Goal: Book appointment/travel/reservation

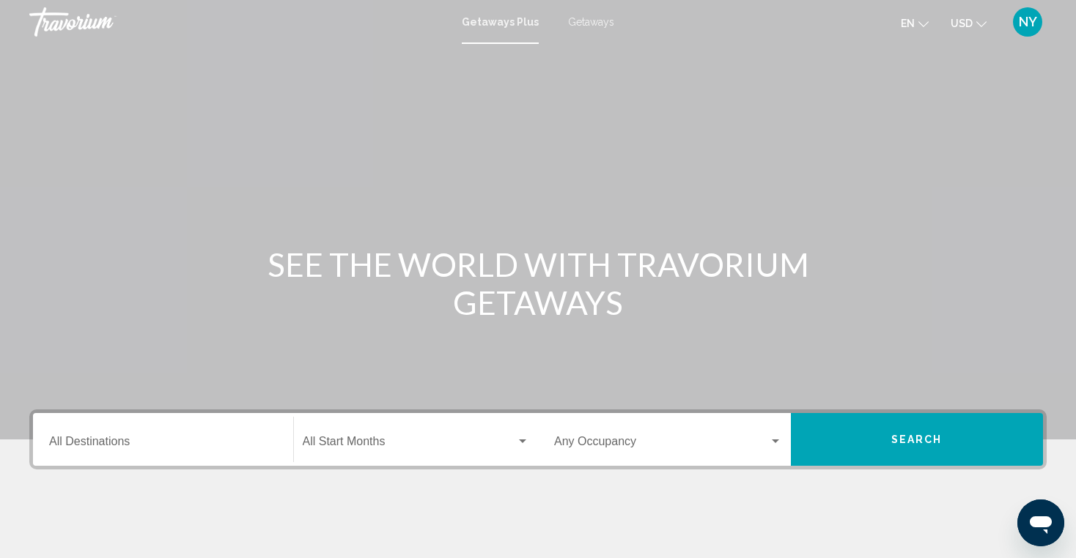
click at [152, 446] on input "Destination All Destinations" at bounding box center [163, 444] width 228 height 13
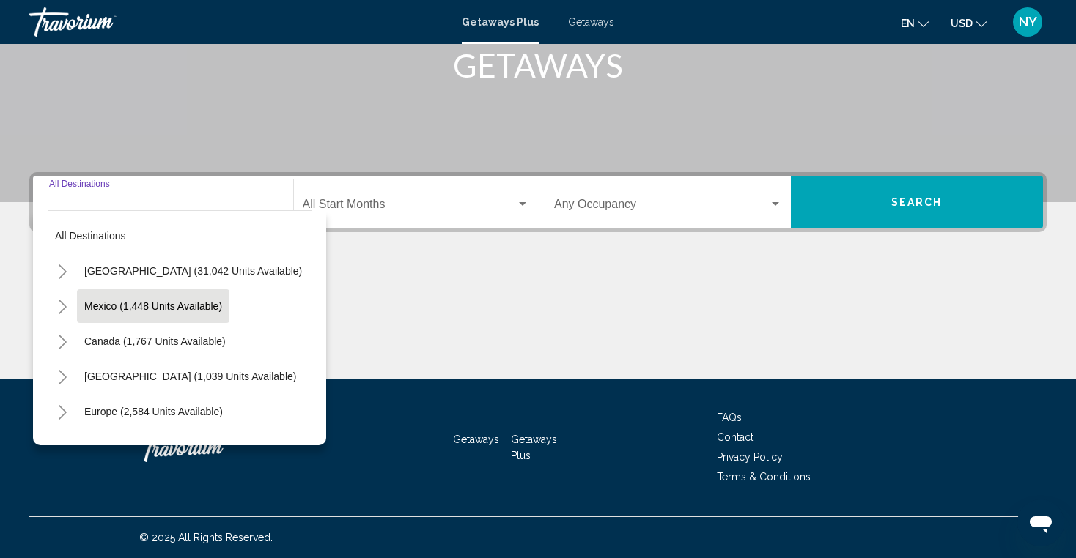
scroll to position [147, 0]
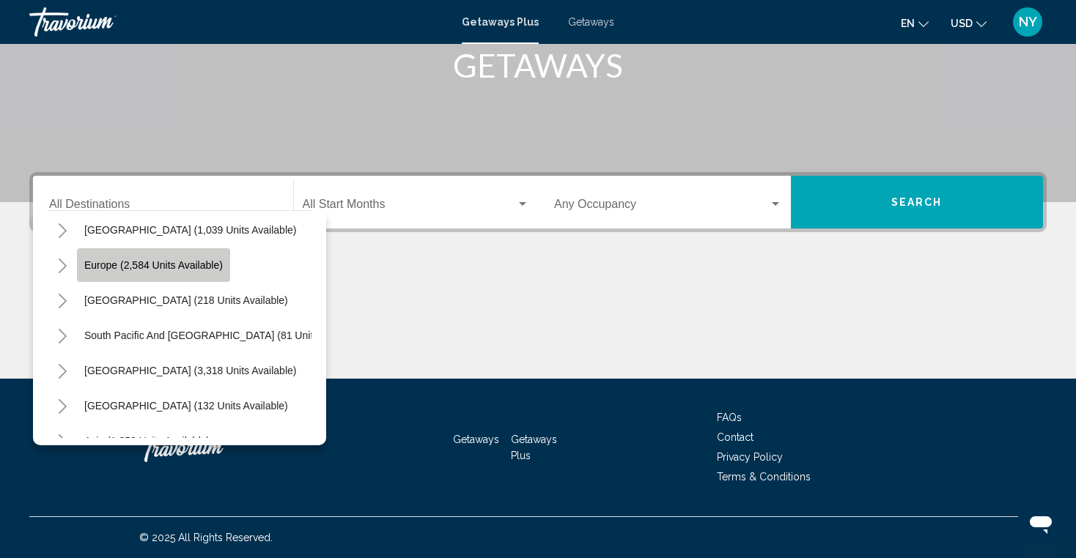
click at [126, 271] on button "Europe (2,584 units available)" at bounding box center [153, 265] width 153 height 34
type input "**********"
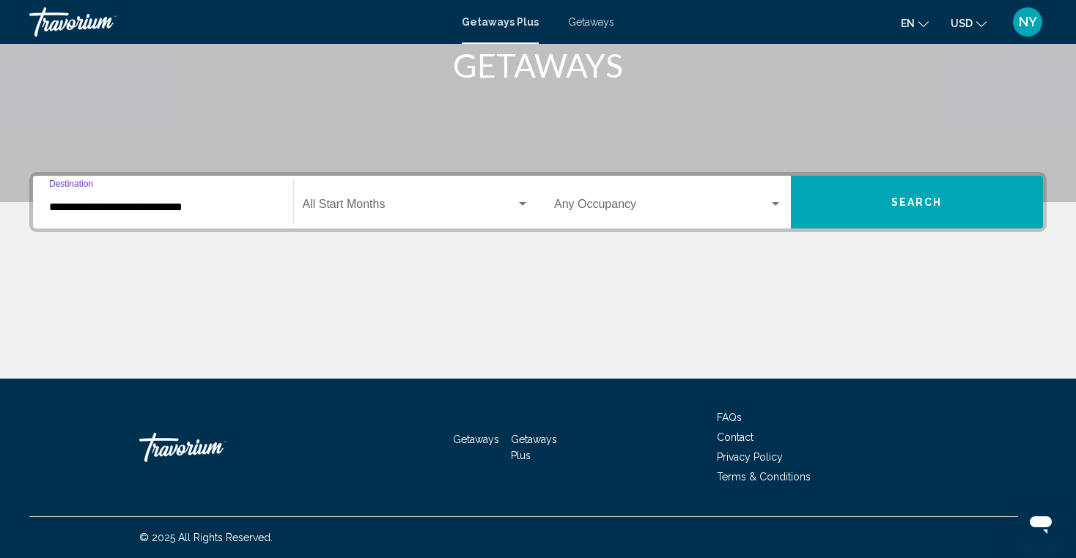
click at [351, 208] on span "Search widget" at bounding box center [410, 207] width 214 height 13
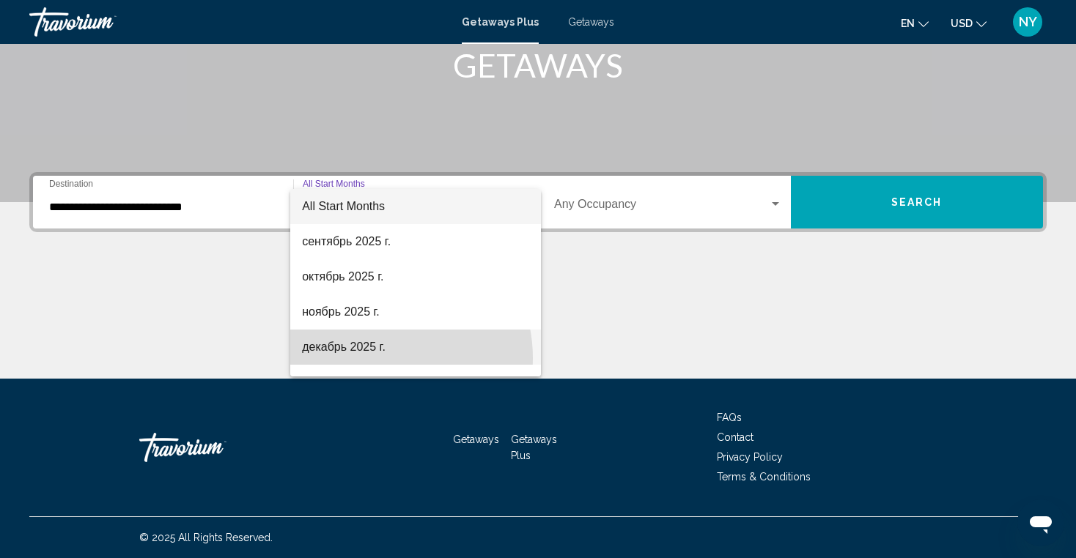
click at [373, 358] on span "декабрь 2025 г." at bounding box center [415, 347] width 227 height 35
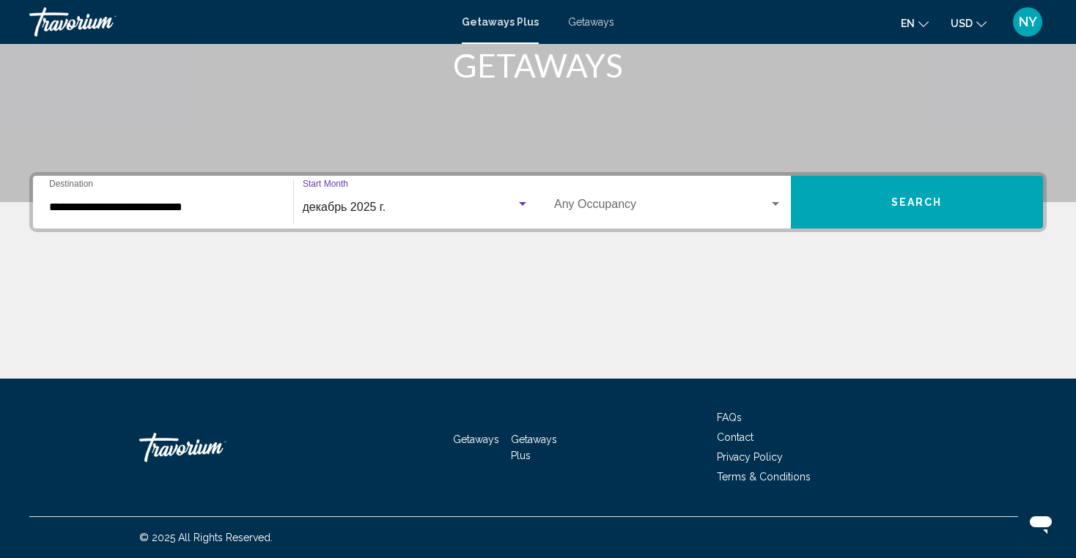
click at [576, 218] on div "Occupancy Any Occupancy" at bounding box center [668, 203] width 228 height 46
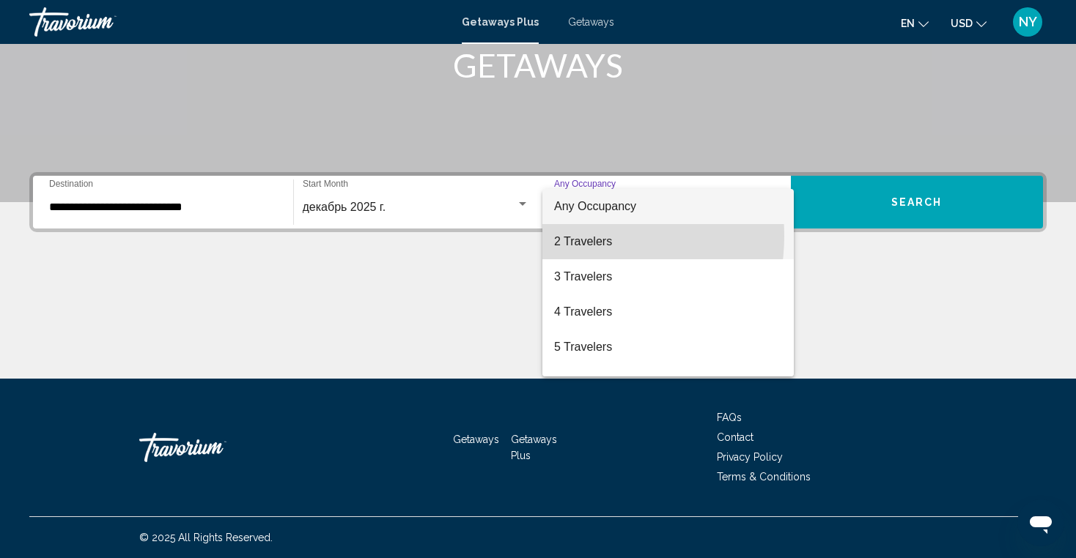
click at [572, 236] on span "2 Travelers" at bounding box center [668, 241] width 228 height 35
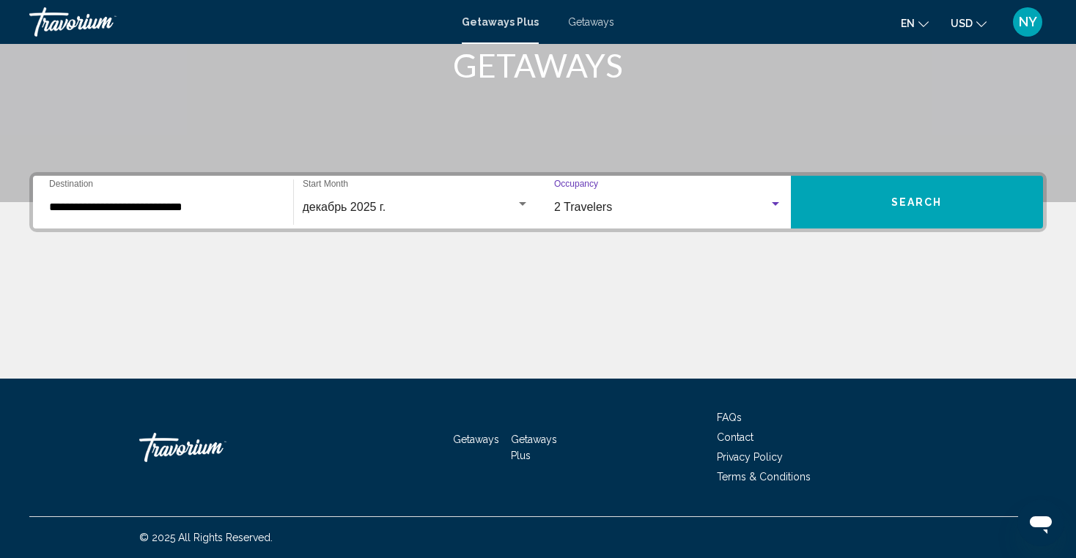
click at [820, 224] on button "Search" at bounding box center [917, 202] width 253 height 53
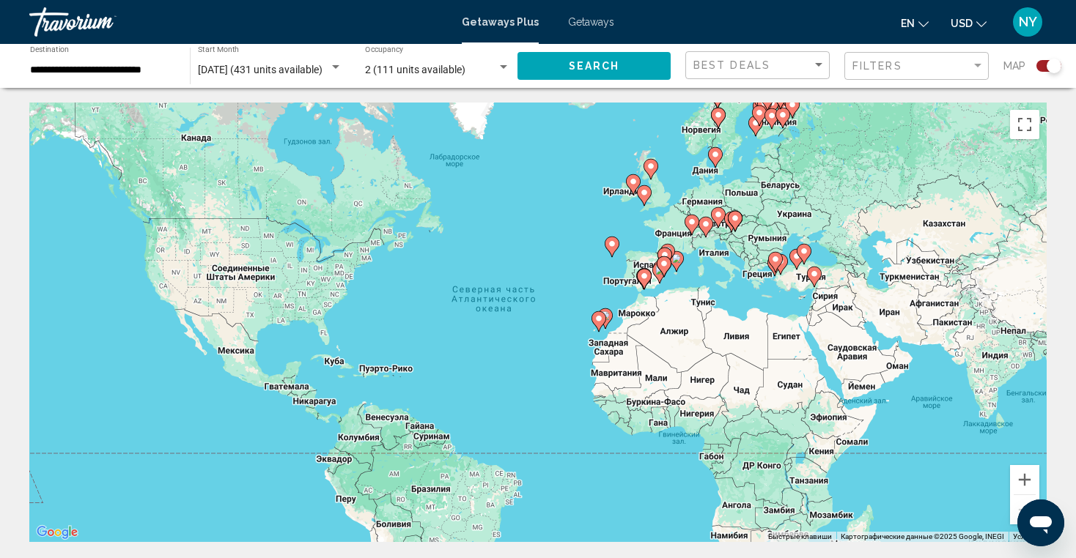
click at [494, 62] on div "2 (111 units available) Occupancy Any Occupancy" at bounding box center [437, 66] width 145 height 40
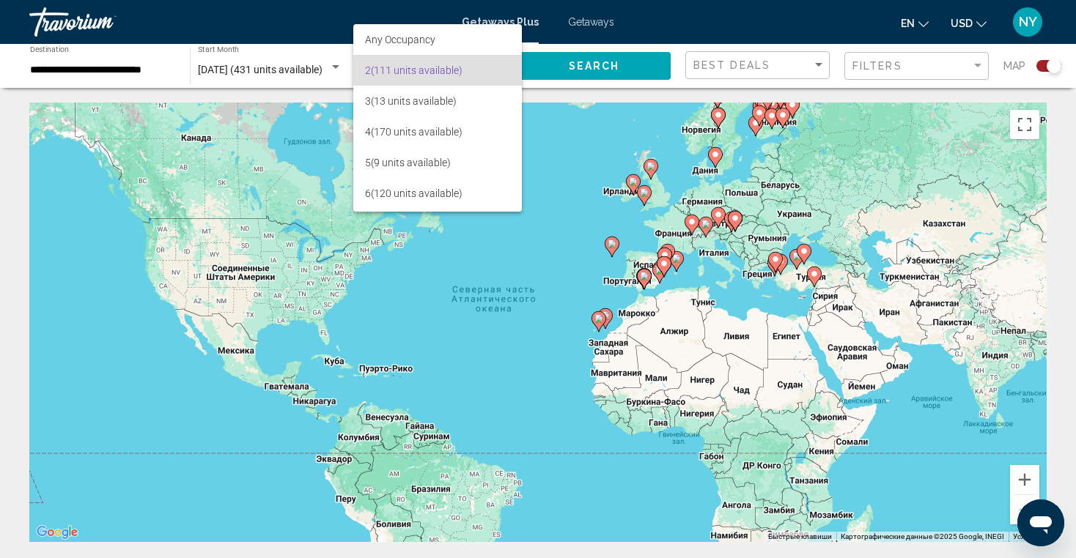
click at [516, 342] on div at bounding box center [538, 279] width 1076 height 558
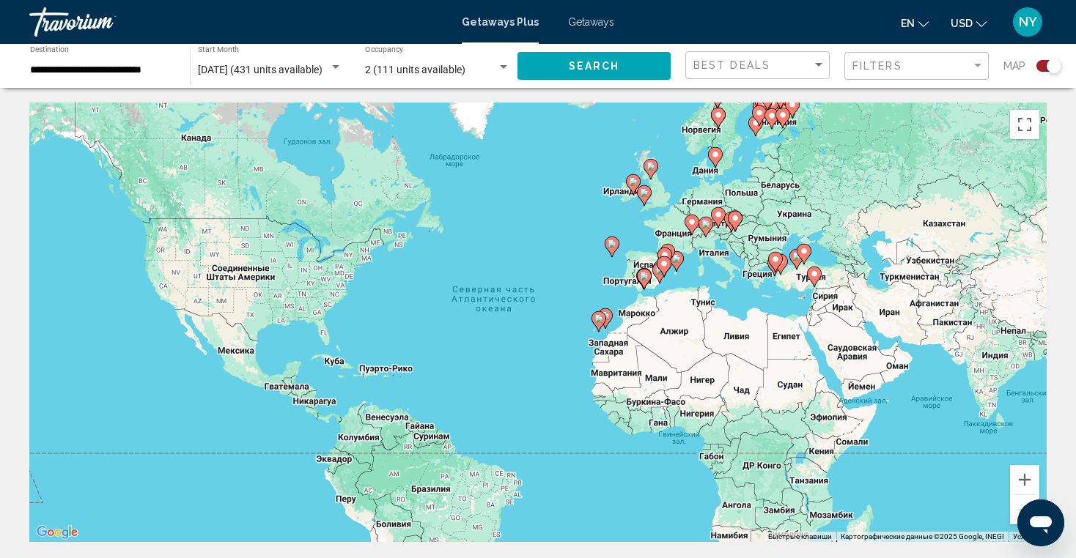
click at [696, 229] on gmp-advanced-marker "Main content" at bounding box center [692, 225] width 15 height 22
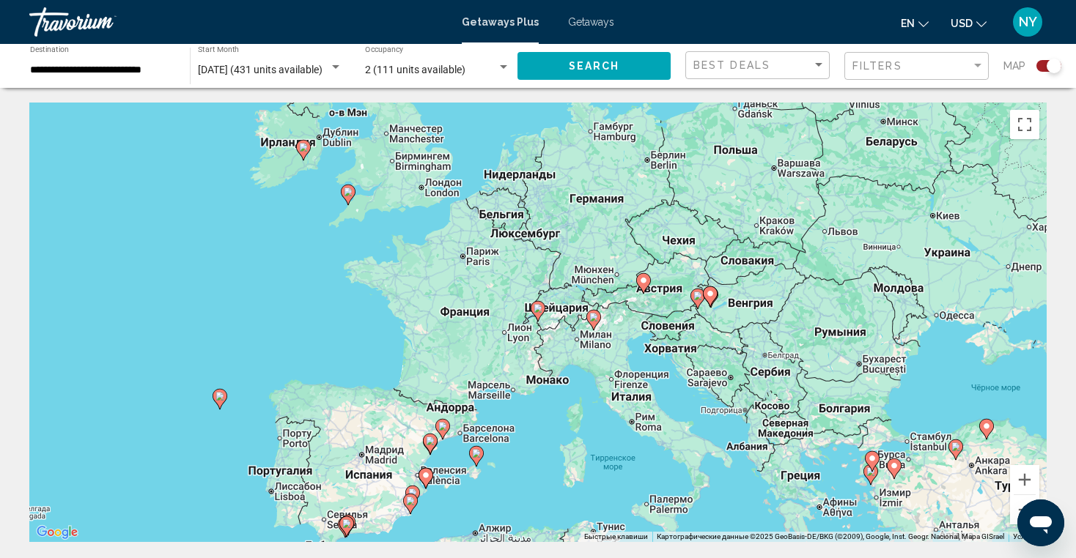
click at [719, 271] on div "Чтобы активировать перетаскивание с помощью клавиатуры, нажмите Alt + Ввод. Пос…" at bounding box center [537, 323] width 1017 height 440
click at [693, 249] on div "Чтобы активировать перетаскивание с помощью клавиатуры, нажмите Alt + Ввод. Пос…" at bounding box center [537, 323] width 1017 height 440
click at [688, 247] on div "Чтобы активировать перетаскивание с помощью клавиатуры, нажмите Alt + Ввод. Пос…" at bounding box center [537, 323] width 1017 height 440
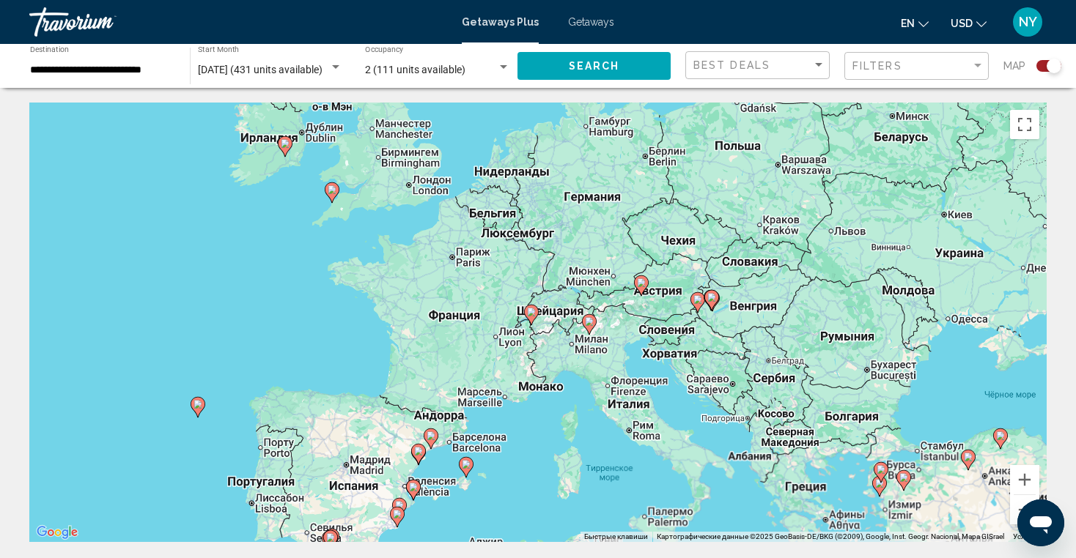
click at [688, 247] on div "Чтобы активировать перетаскивание с помощью клавиатуры, нажмите Alt + Ввод. Пос…" at bounding box center [537, 323] width 1017 height 440
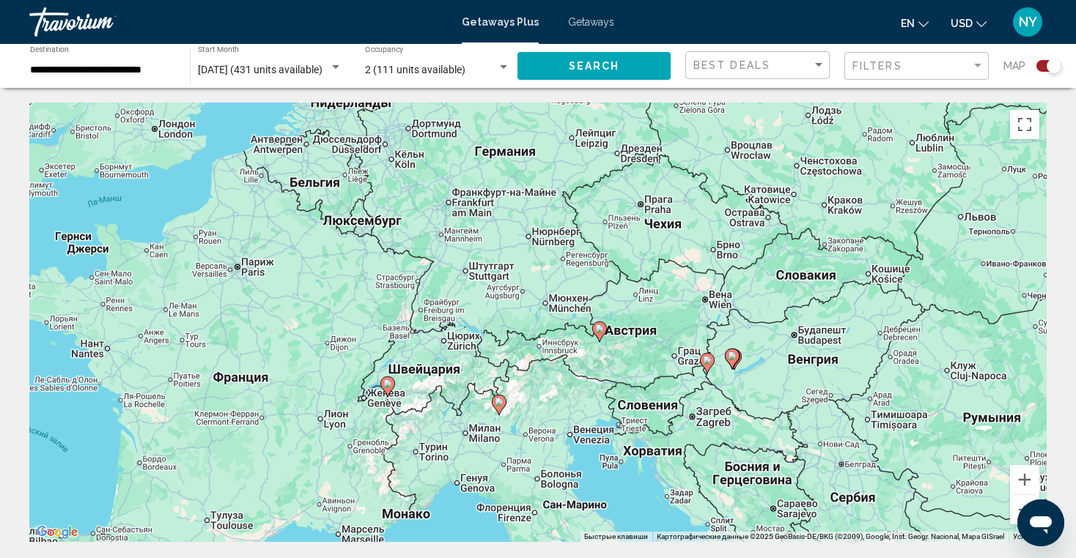
click at [679, 224] on div "Чтобы активировать перетаскивание с помощью клавиатуры, нажмите Alt + Ввод. Пос…" at bounding box center [537, 323] width 1017 height 440
click at [671, 228] on div "Чтобы активировать перетаскивание с помощью клавиатуры, нажмите Alt + Ввод. Пос…" at bounding box center [537, 323] width 1017 height 440
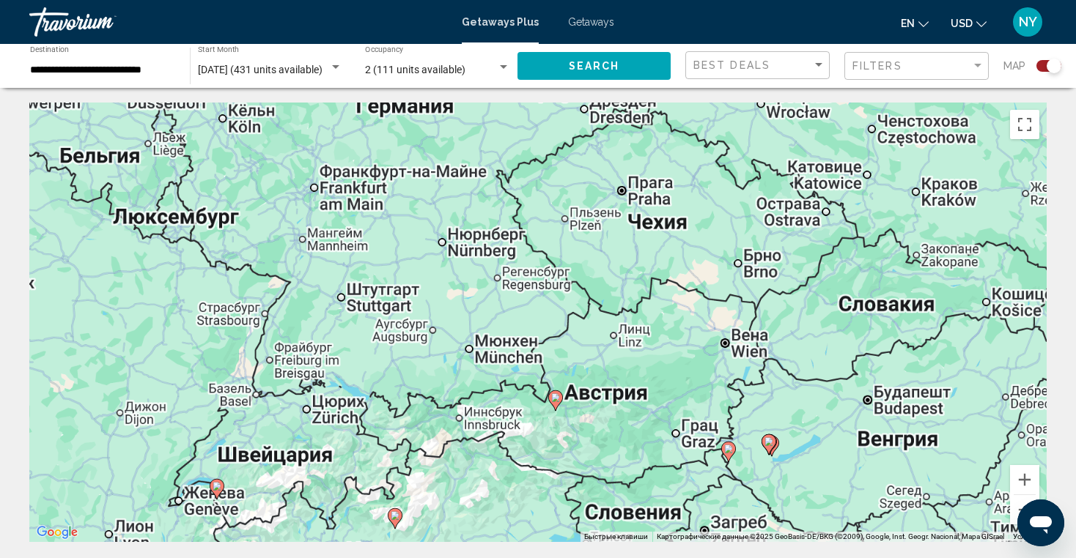
click at [671, 228] on div "Чтобы активировать перетаскивание с помощью клавиатуры, нажмите Alt + Ввод. Пос…" at bounding box center [537, 323] width 1017 height 440
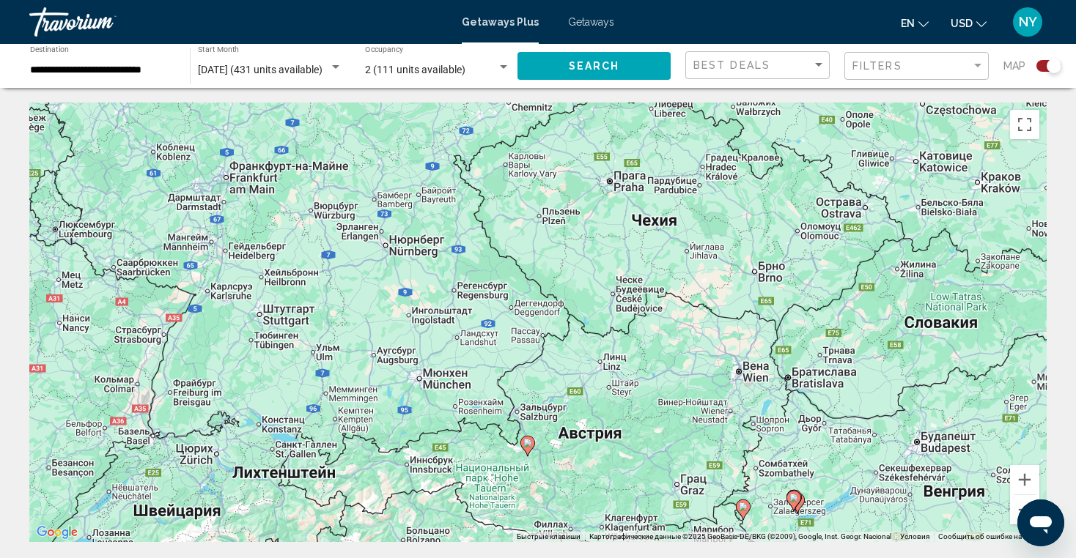
click at [518, 169] on div "Чтобы активировать перетаскивание с помощью клавиатуры, нажмите Alt + Ввод. Пос…" at bounding box center [537, 323] width 1017 height 440
click at [518, 163] on div "Чтобы активировать перетаскивание с помощью клавиатуры, нажмите Alt + Ввод. Пос…" at bounding box center [537, 323] width 1017 height 440
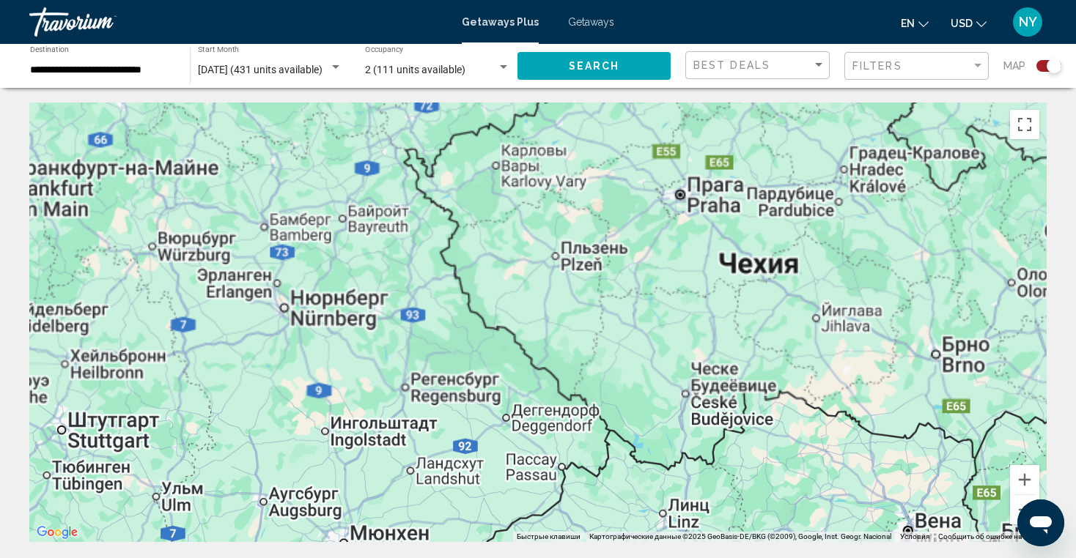
click at [518, 163] on div "Main content" at bounding box center [537, 323] width 1017 height 440
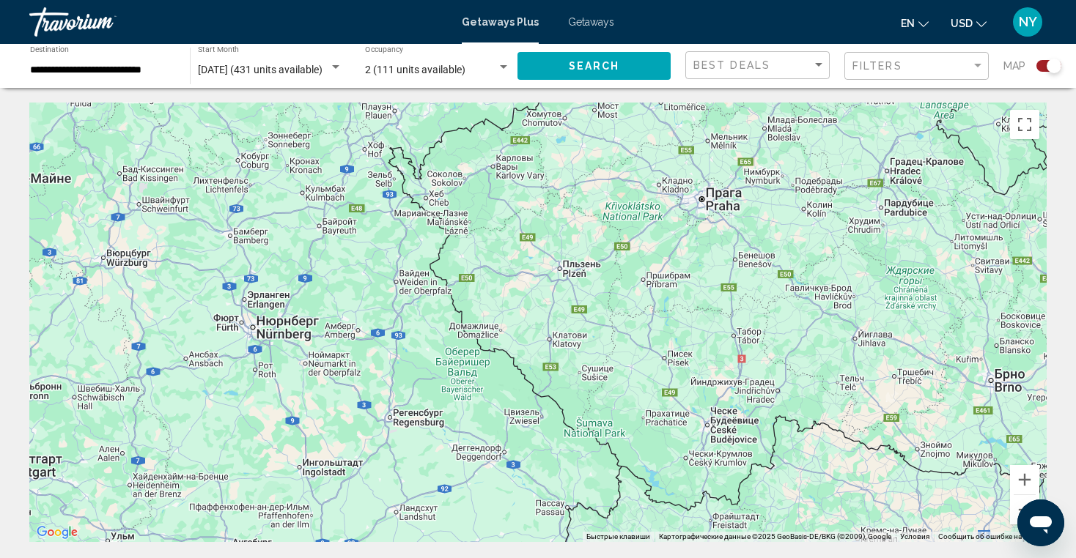
click at [518, 166] on div "Main content" at bounding box center [537, 323] width 1017 height 440
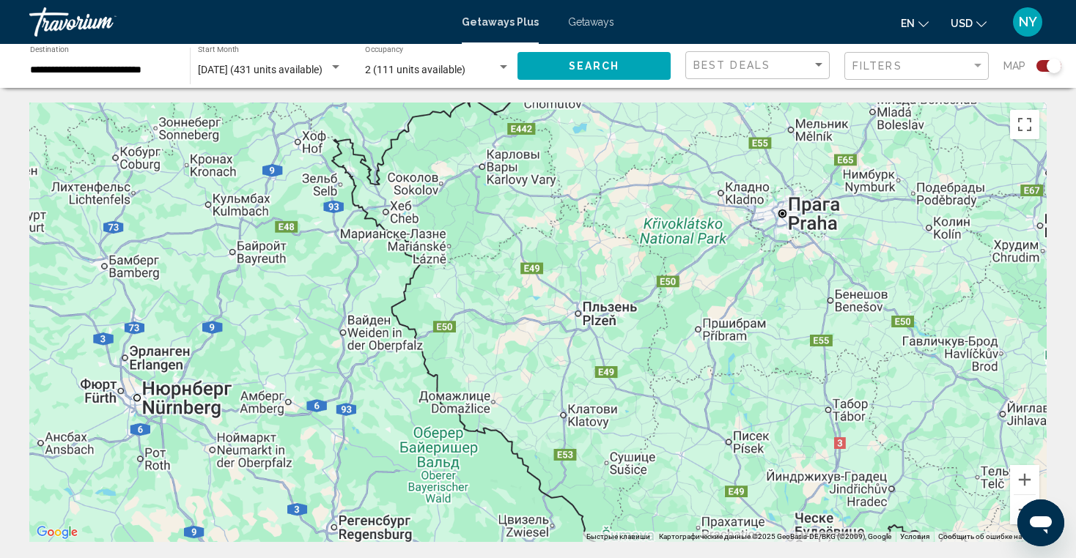
click at [518, 166] on div "Main content" at bounding box center [537, 323] width 1017 height 440
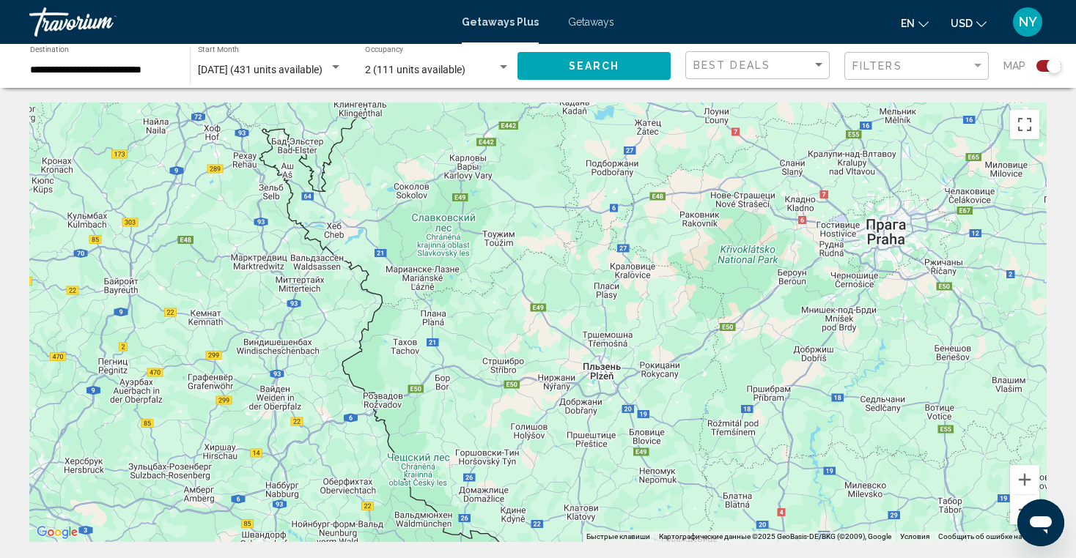
click at [471, 174] on div "Main content" at bounding box center [537, 323] width 1017 height 440
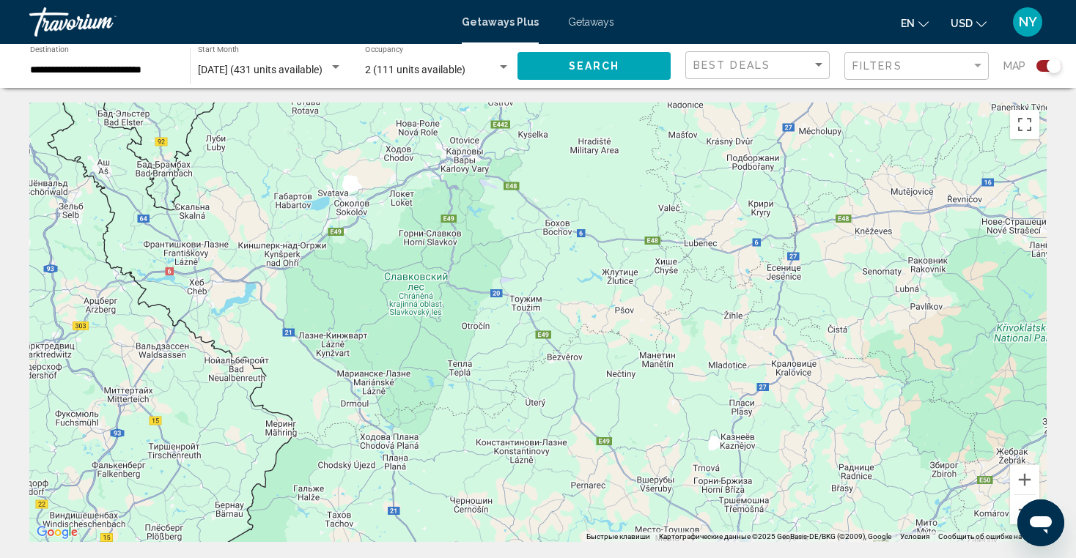
click at [471, 174] on div "Main content" at bounding box center [537, 323] width 1017 height 440
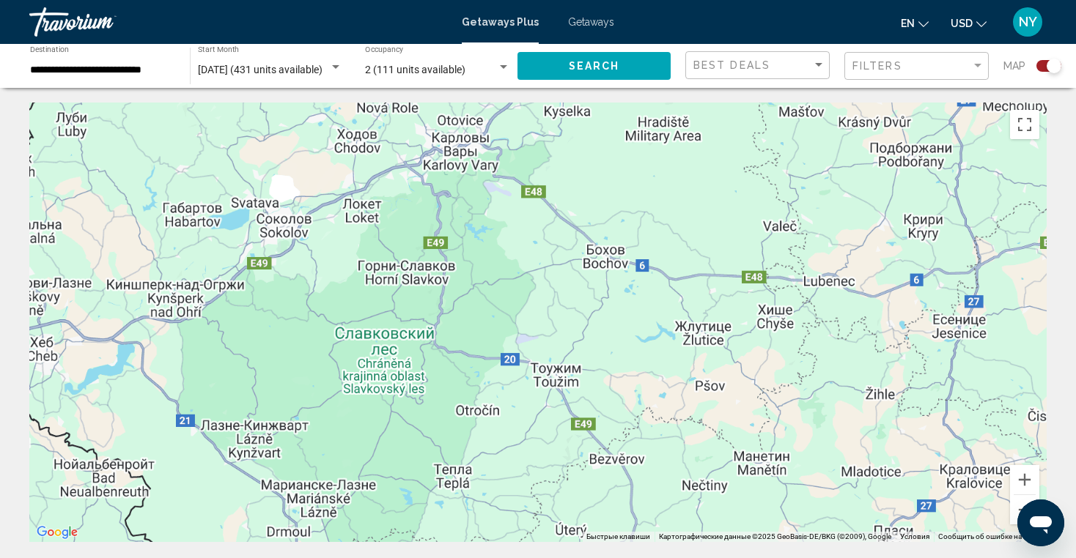
click at [471, 174] on div "Main content" at bounding box center [537, 323] width 1017 height 440
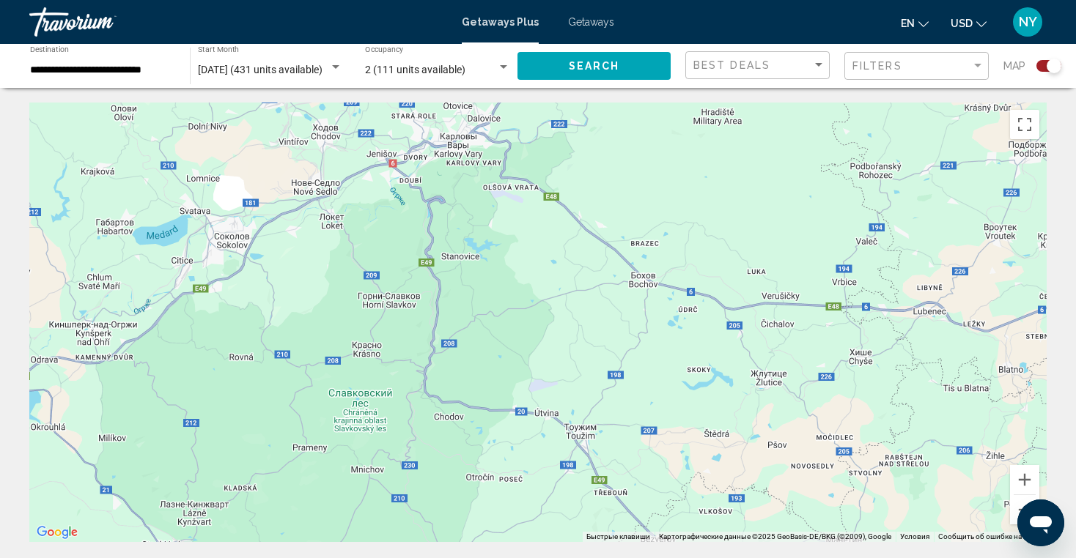
click at [465, 155] on div "Main content" at bounding box center [537, 323] width 1017 height 440
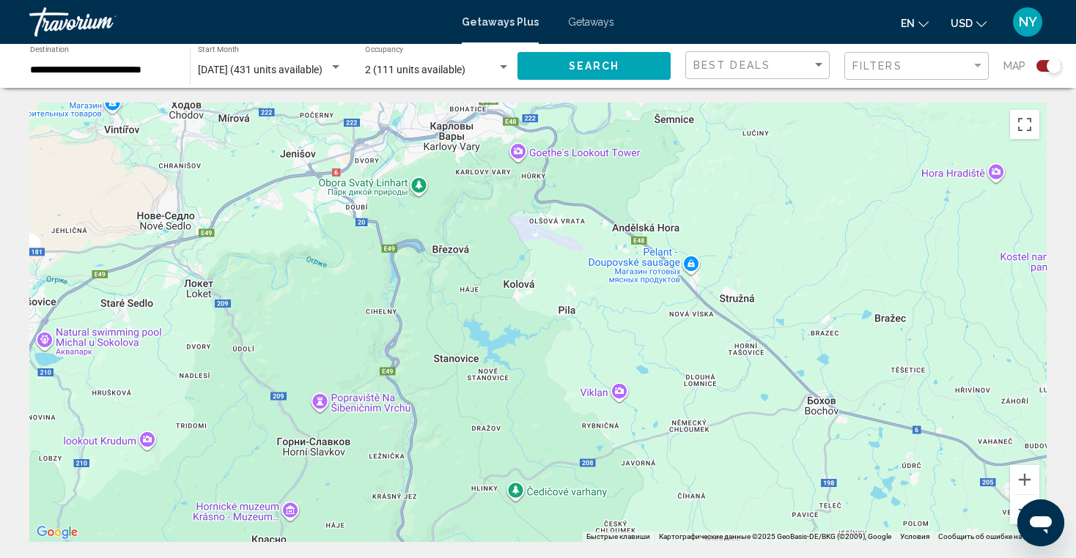
click at [465, 155] on div "Main content" at bounding box center [537, 323] width 1017 height 440
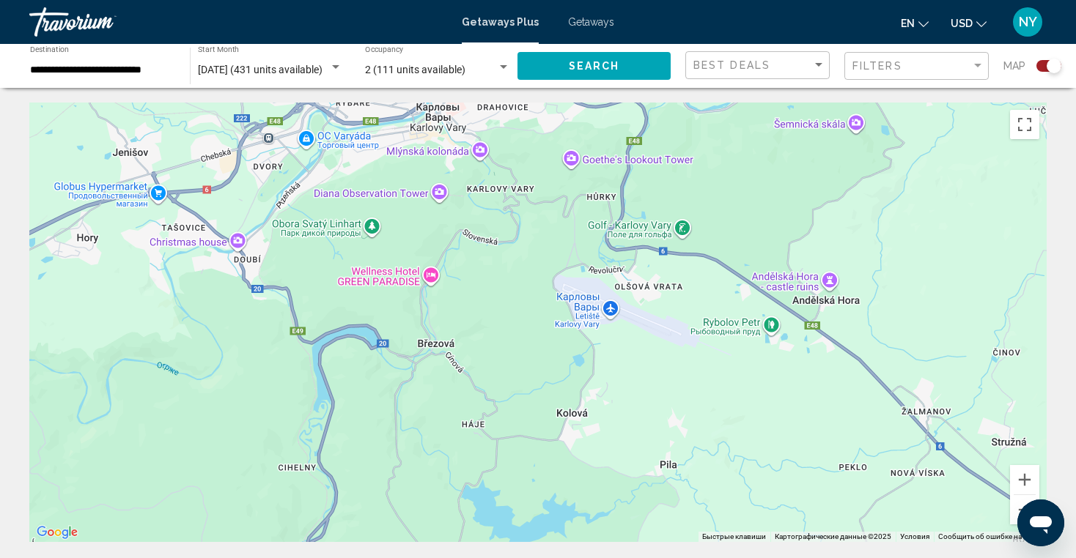
click at [442, 126] on div "Main content" at bounding box center [537, 323] width 1017 height 440
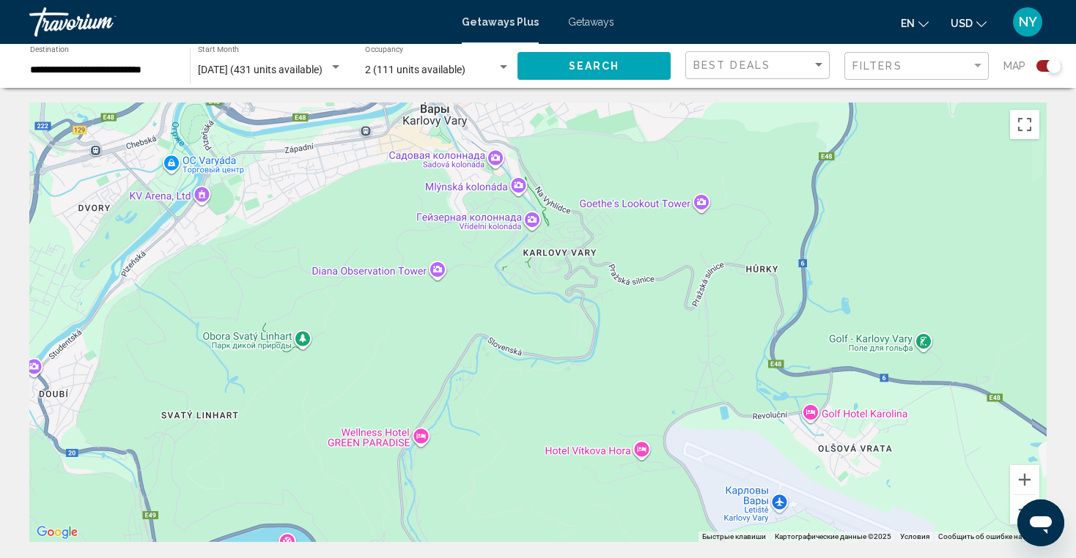
click at [442, 126] on div "Main content" at bounding box center [537, 323] width 1017 height 440
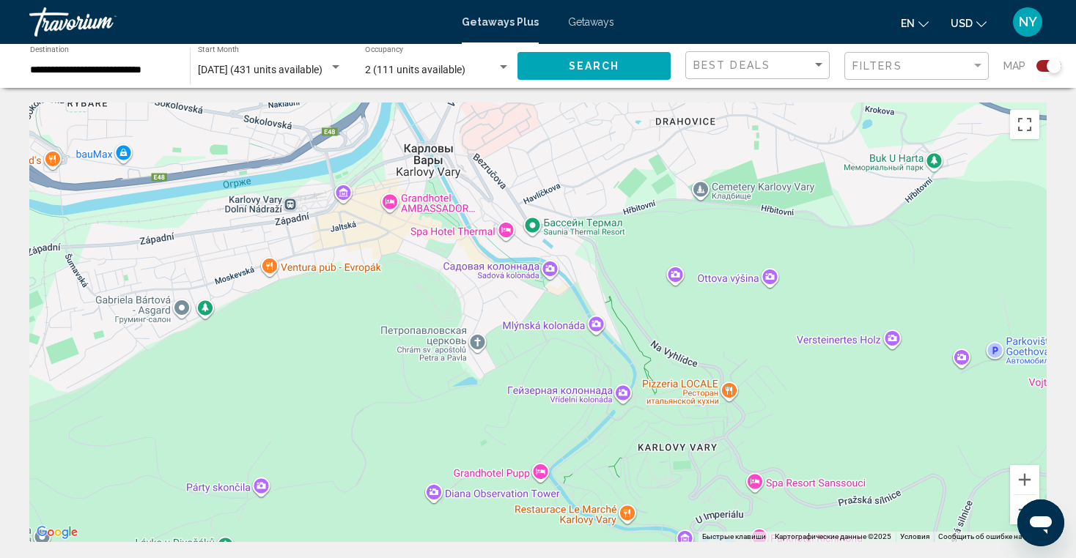
drag, startPoint x: 489, startPoint y: 139, endPoint x: 490, endPoint y: 207, distance: 68.2
click at [490, 207] on div "Main content" at bounding box center [537, 323] width 1017 height 440
click at [432, 207] on div "Main content" at bounding box center [537, 323] width 1017 height 440
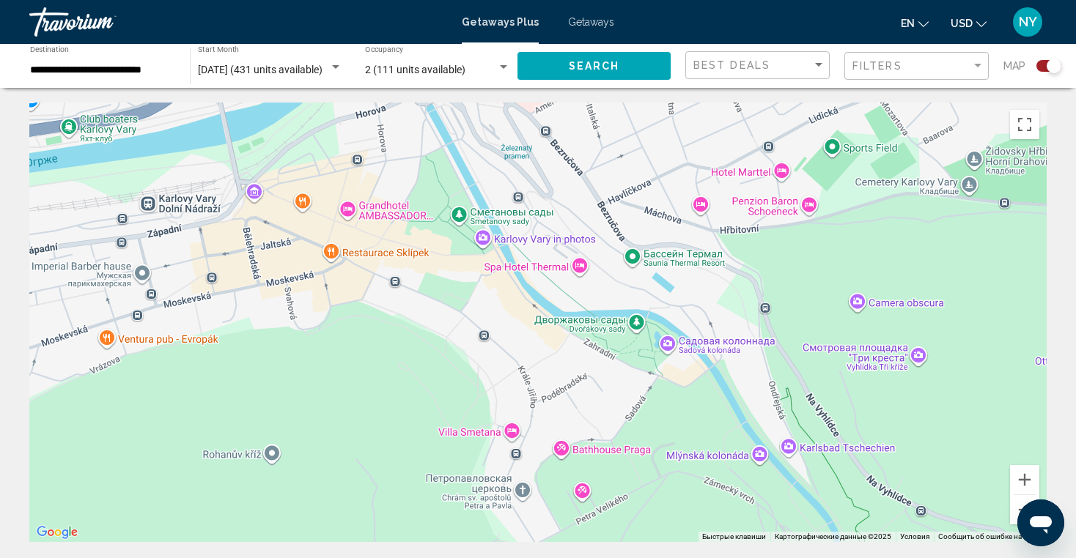
click at [581, 265] on div "Main content" at bounding box center [537, 323] width 1017 height 440
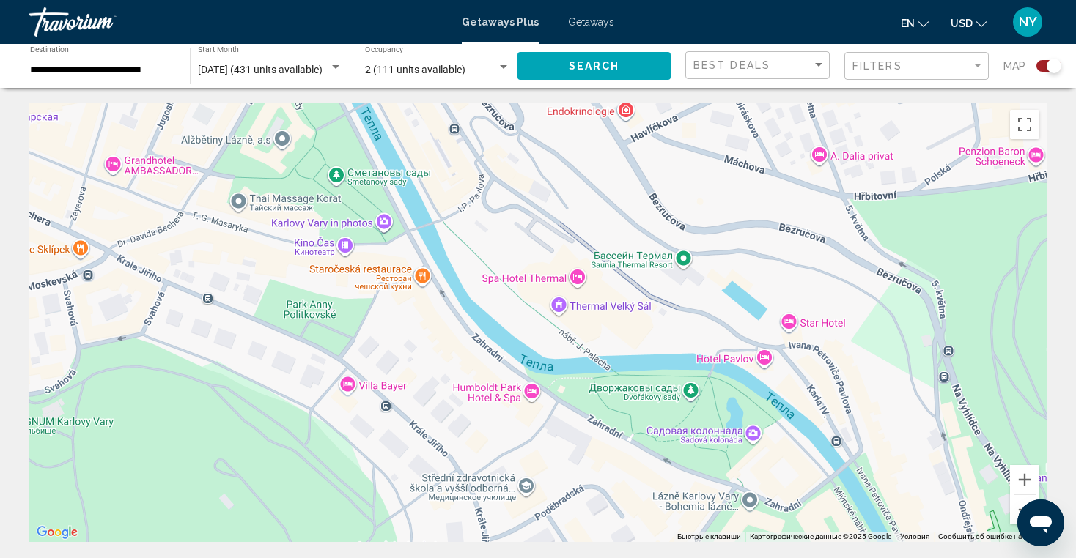
click at [572, 277] on div "Main content" at bounding box center [537, 323] width 1017 height 440
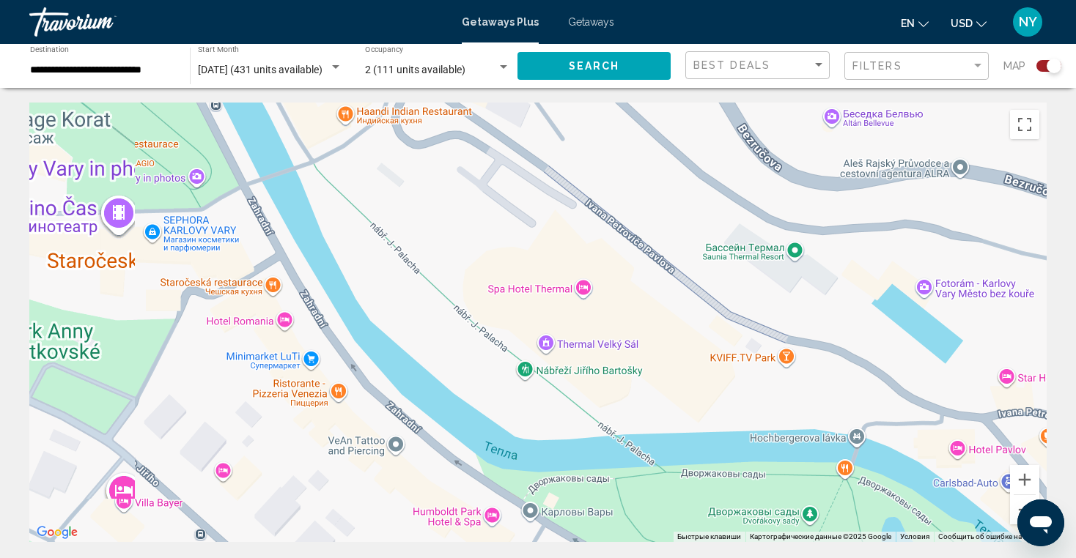
click at [572, 277] on div "Main content" at bounding box center [537, 323] width 1017 height 440
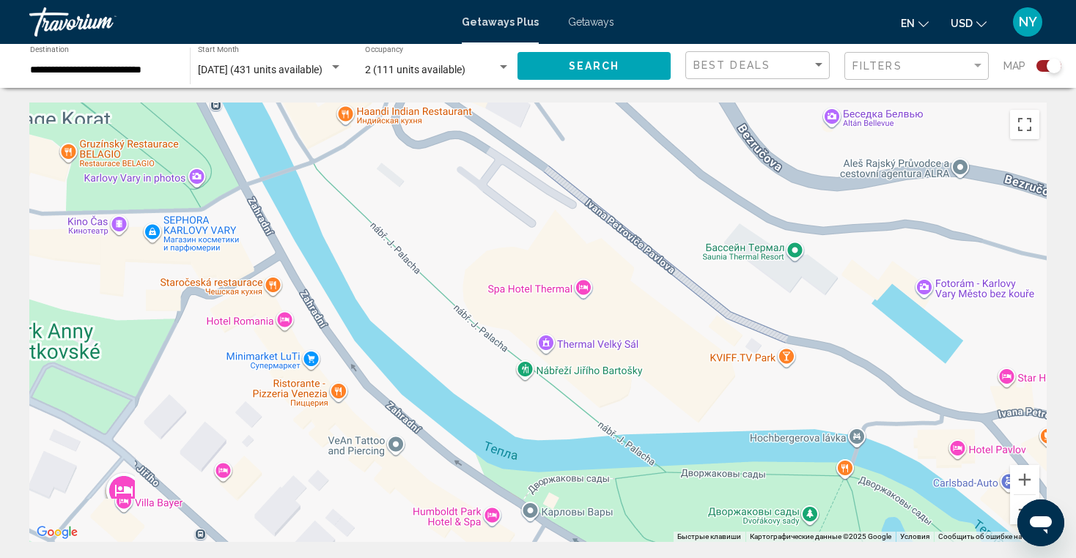
click at [572, 277] on div "Main content" at bounding box center [537, 323] width 1017 height 440
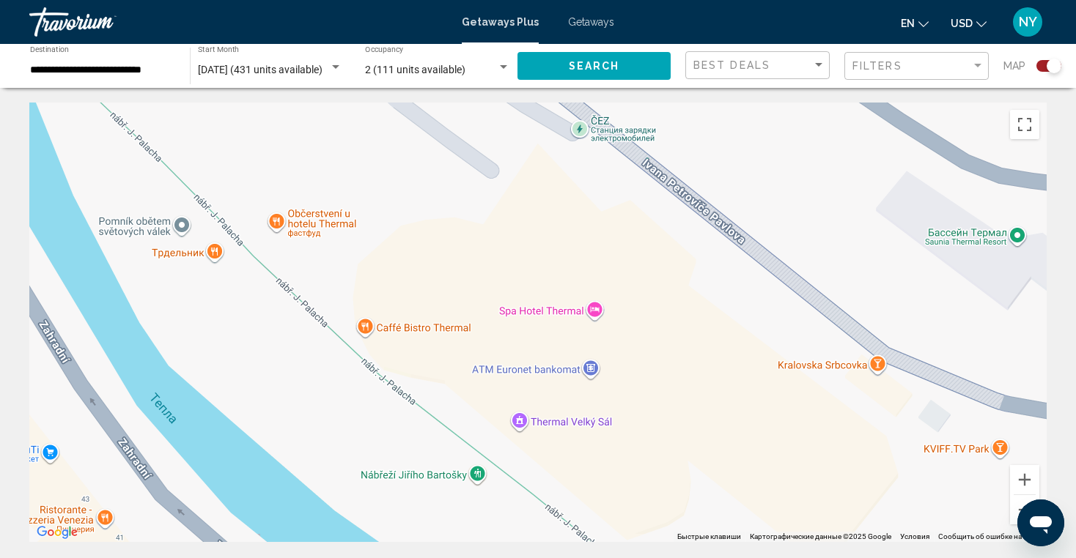
click at [599, 311] on div "Main content" at bounding box center [537, 323] width 1017 height 440
click at [598, 311] on div "Main content" at bounding box center [537, 323] width 1017 height 440
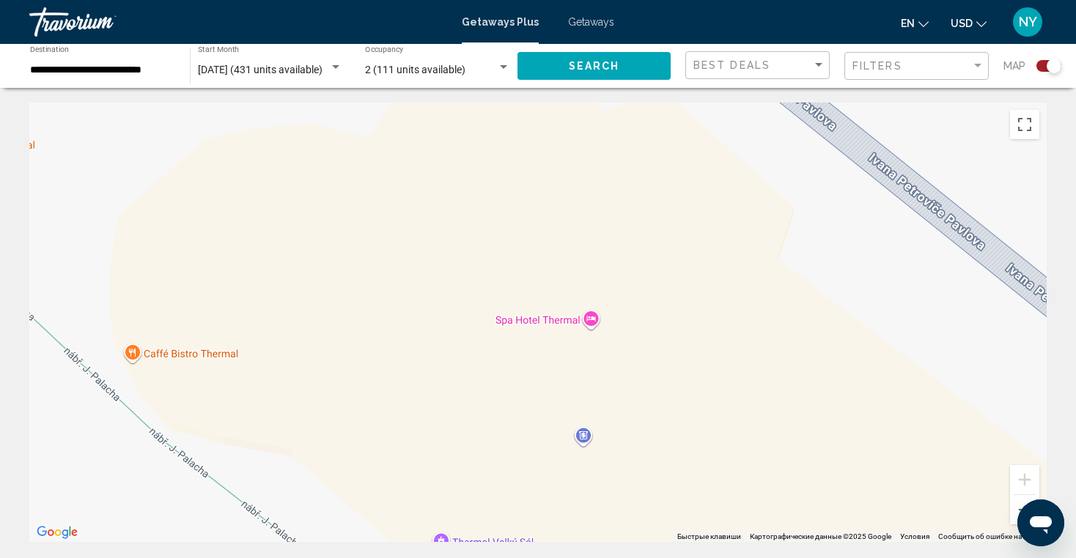
click at [597, 311] on div "Main content" at bounding box center [537, 323] width 1017 height 440
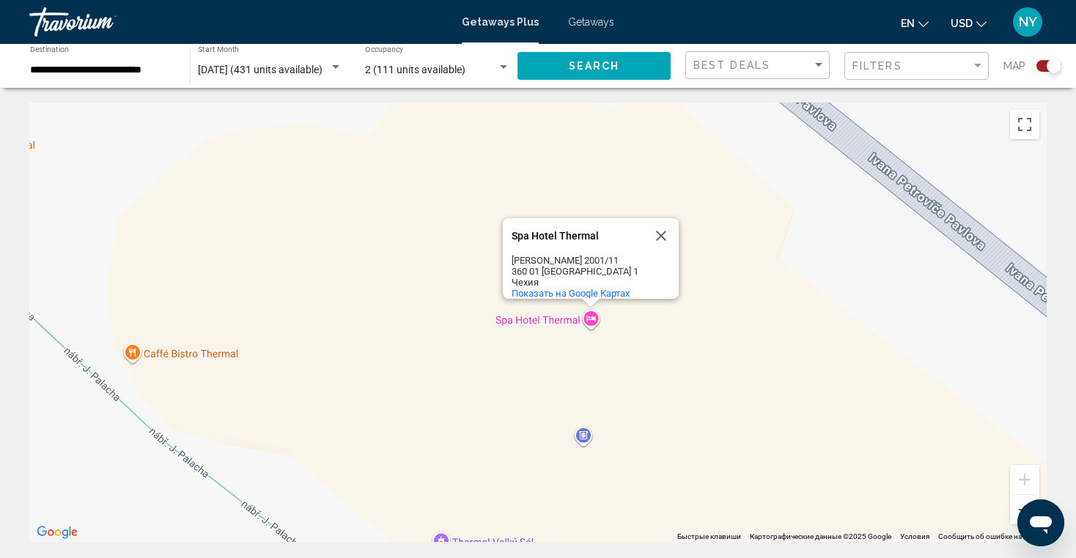
click at [591, 314] on div "[GEOGRAPHIC_DATA] [GEOGRAPHIC_DATA] Thermal [PERSON_NAME] 2001/11 360 01 [GEOGR…" at bounding box center [537, 323] width 1017 height 440
click at [591, 313] on div "[GEOGRAPHIC_DATA] [GEOGRAPHIC_DATA] Thermal [PERSON_NAME] 2001/11 360 01 [GEOGR…" at bounding box center [537, 323] width 1017 height 440
click at [483, 69] on div "2 (111 units available)" at bounding box center [431, 70] width 132 height 12
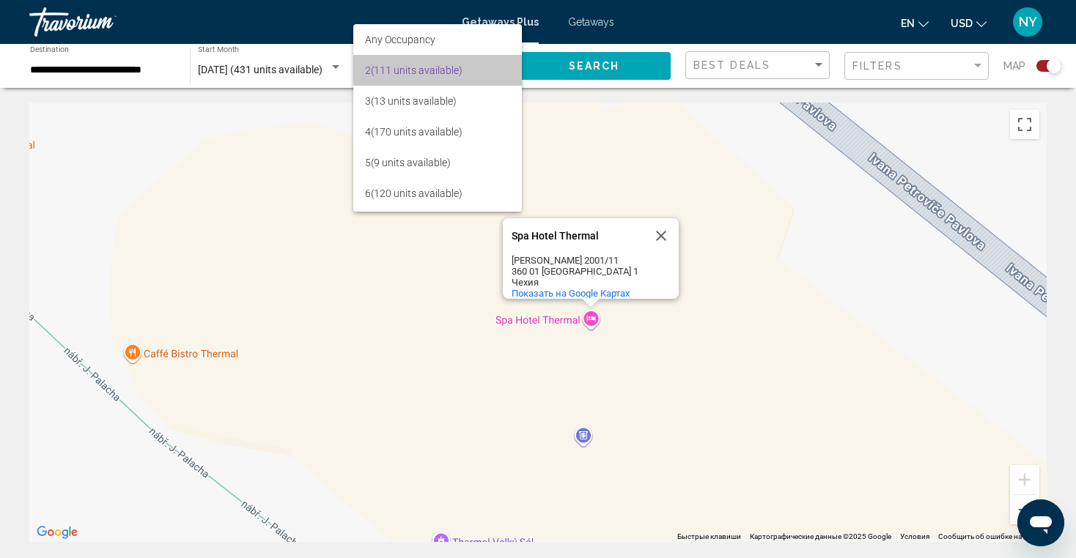
click at [483, 69] on span "2 (111 units available)" at bounding box center [437, 70] width 145 height 31
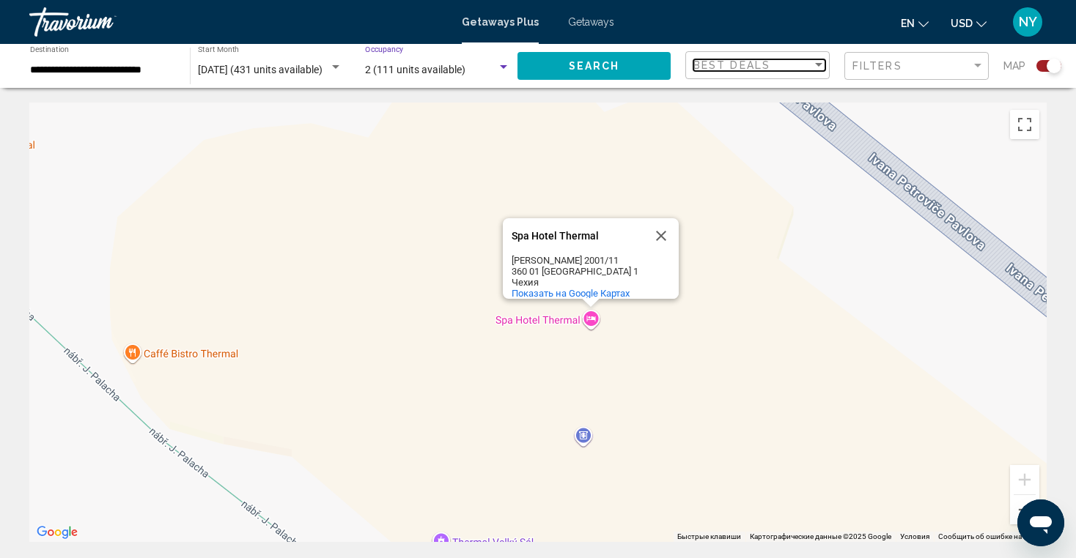
click at [805, 69] on div "Best Deals" at bounding box center [752, 65] width 119 height 12
click at [888, 64] on div at bounding box center [538, 279] width 1076 height 558
click at [955, 63] on div "Filters" at bounding box center [911, 66] width 119 height 12
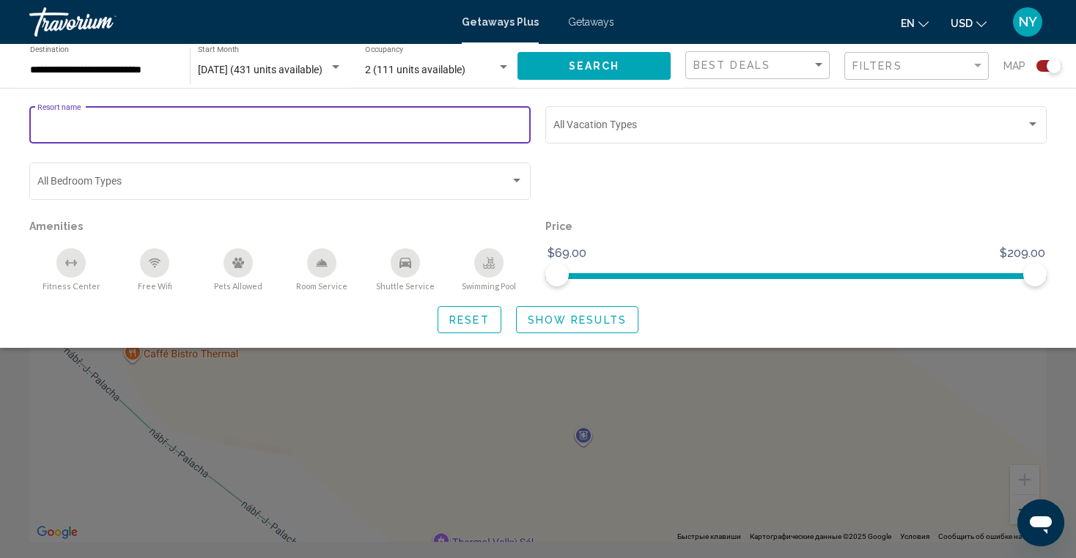
click at [227, 130] on input "Resort name" at bounding box center [280, 128] width 486 height 12
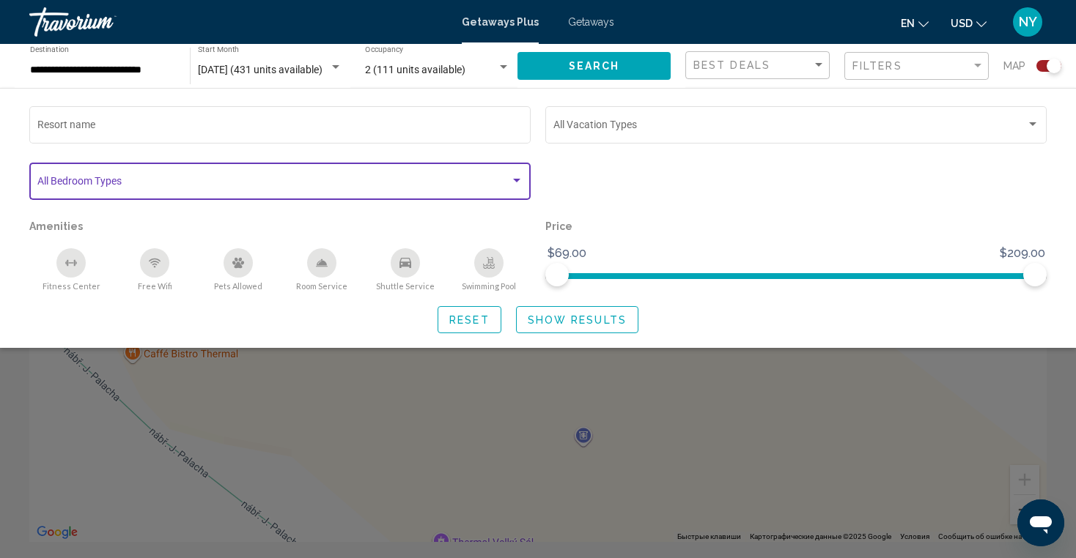
click at [172, 186] on span "Search widget" at bounding box center [273, 184] width 473 height 12
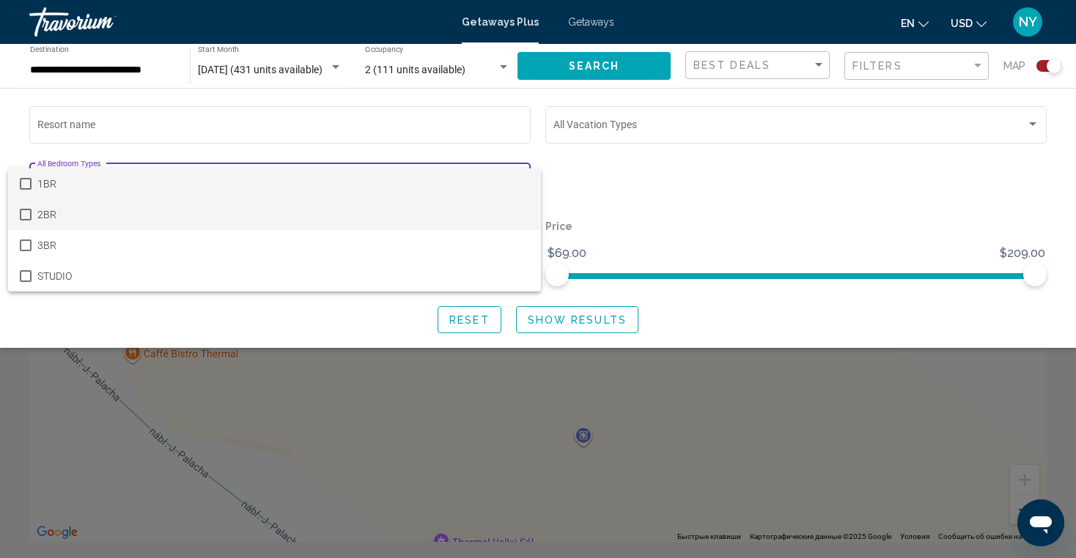
click at [151, 215] on span "2BR" at bounding box center [283, 214] width 492 height 31
click at [597, 161] on div at bounding box center [538, 279] width 1076 height 558
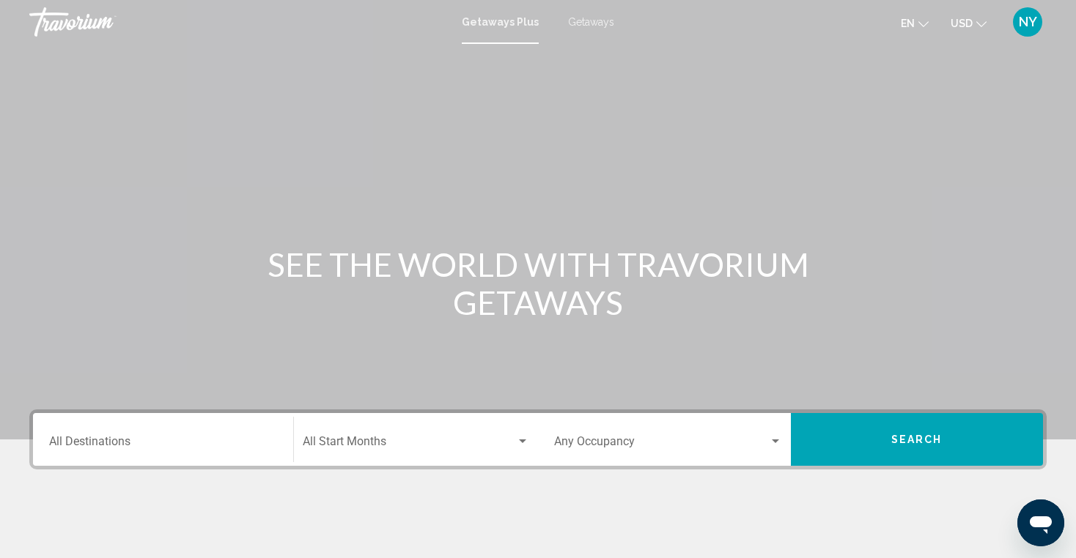
click at [75, 18] on div "Travorium" at bounding box center [102, 21] width 147 height 29
drag, startPoint x: 75, startPoint y: 18, endPoint x: 49, endPoint y: 18, distance: 26.4
click at [49, 18] on div "Travorium" at bounding box center [102, 21] width 147 height 29
